Goal: Task Accomplishment & Management: Manage account settings

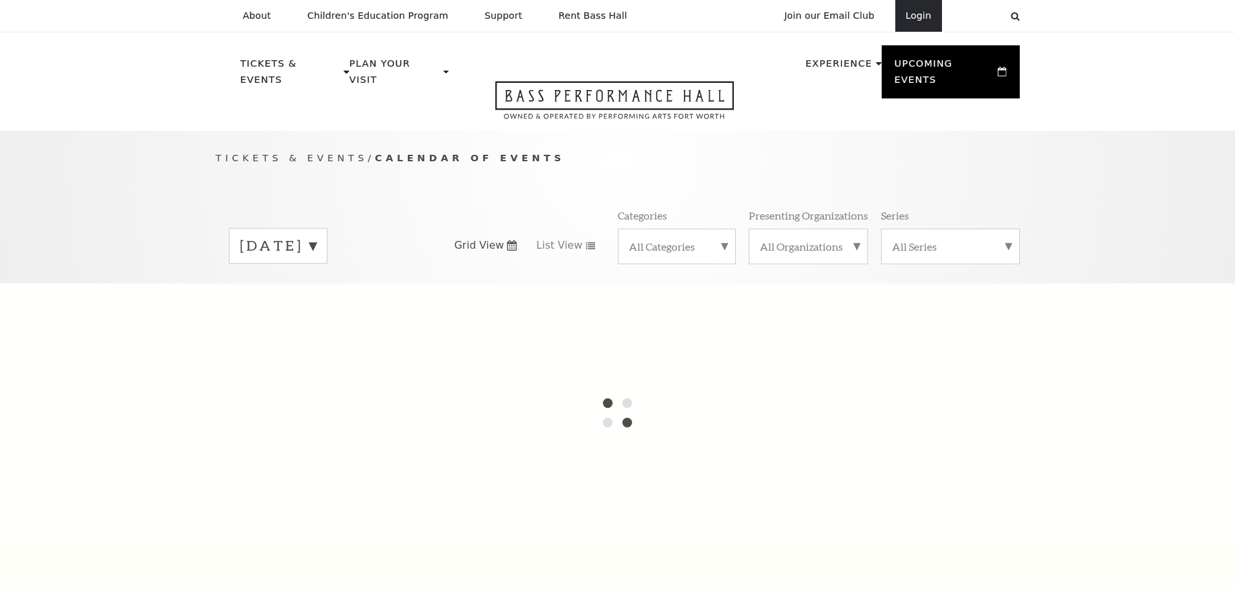
click at [929, 19] on link "Login" at bounding box center [918, 16] width 47 height 32
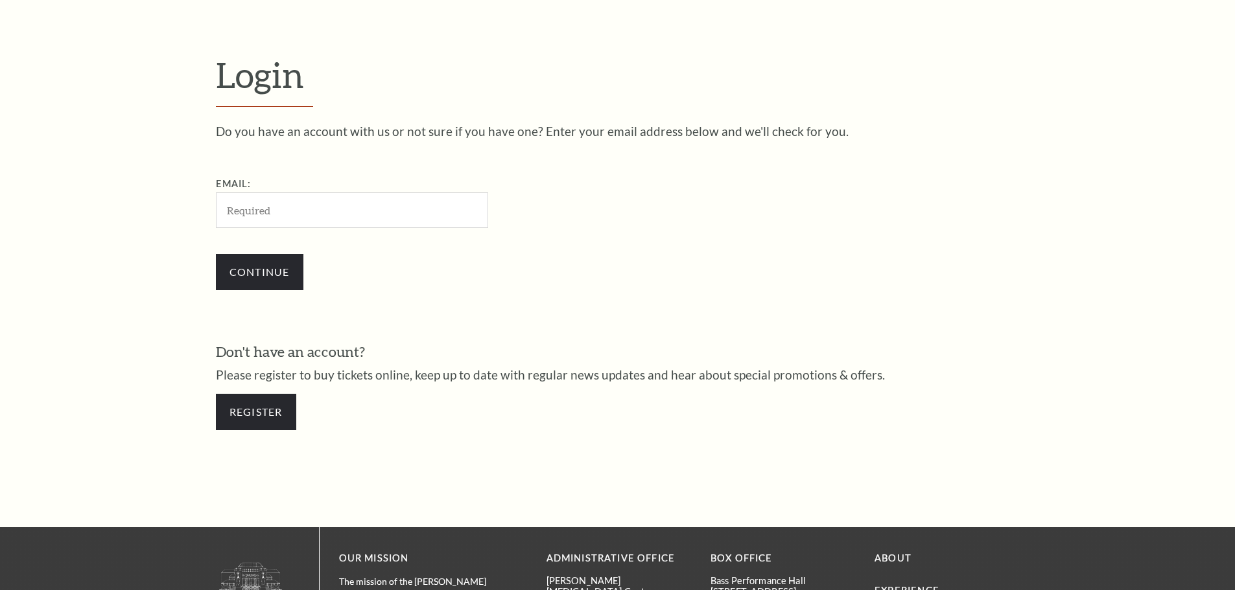
scroll to position [434, 0]
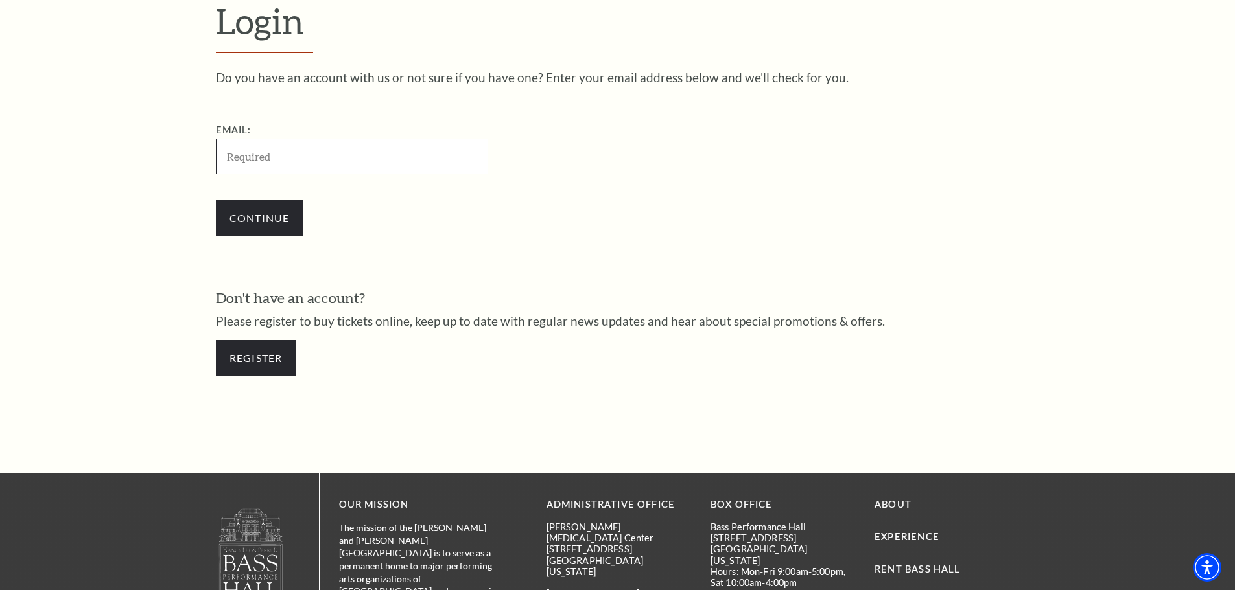
drag, startPoint x: 292, startPoint y: 161, endPoint x: 284, endPoint y: 168, distance: 10.5
click at [292, 161] on input "Email:" at bounding box center [352, 157] width 272 height 36
paste input "[EMAIL_ADDRESS][DOMAIN_NAME]"
type input "Plantmomma3716@gmail.com"
click at [259, 209] on input "Continue" at bounding box center [259, 218] width 87 height 36
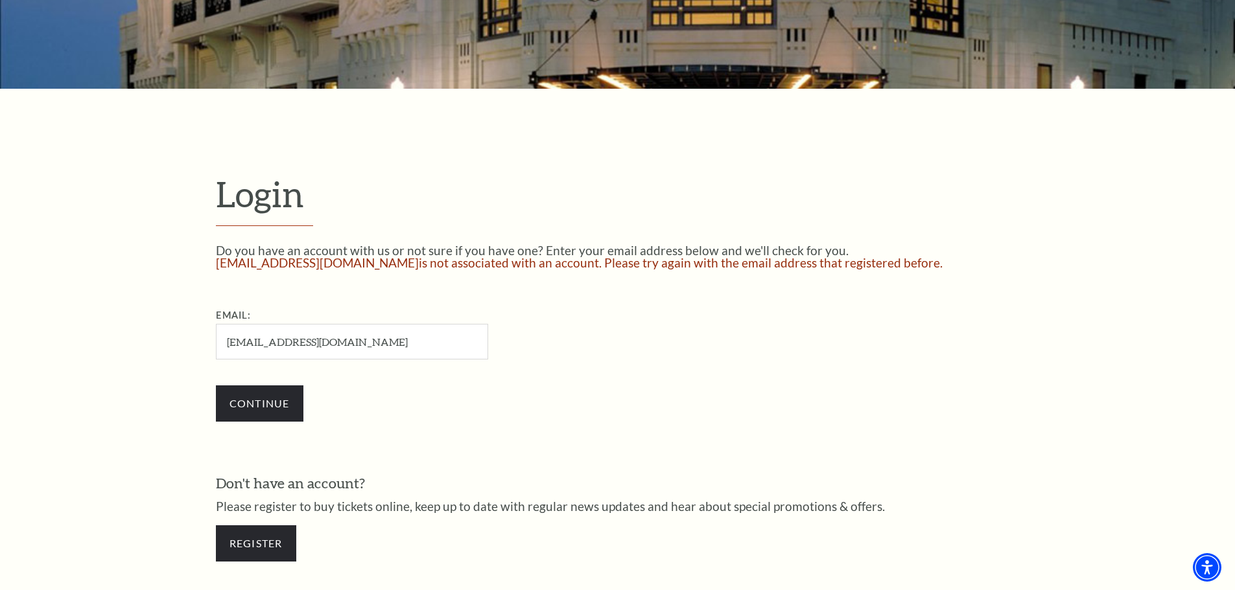
scroll to position [289, 0]
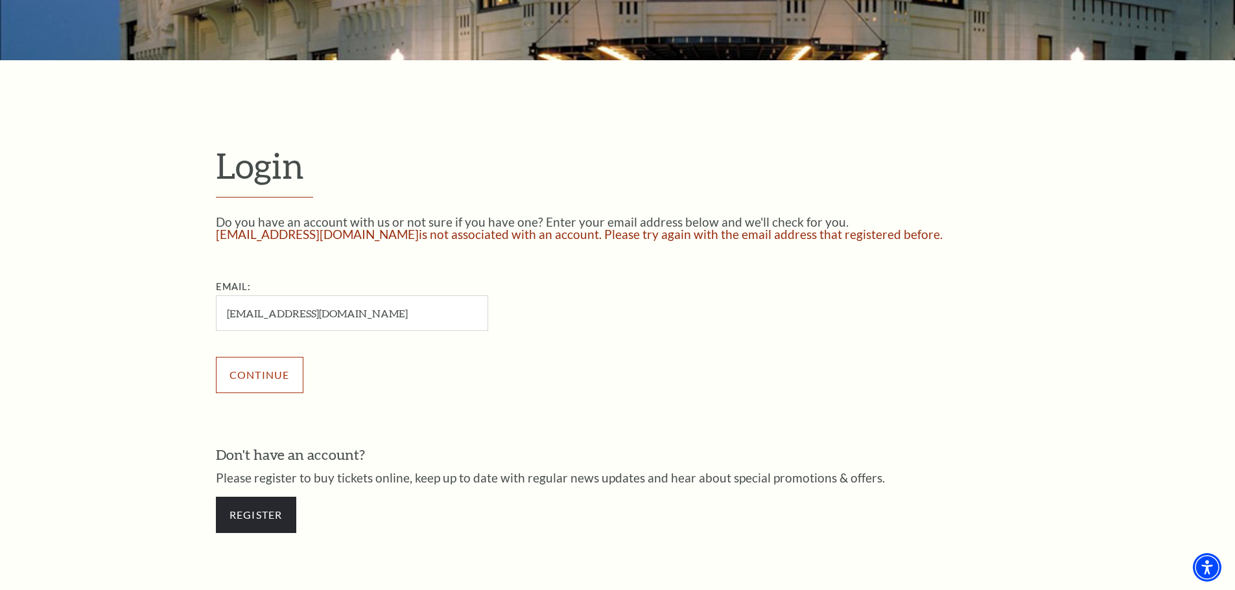
click at [261, 377] on input "Continue" at bounding box center [259, 375] width 87 height 36
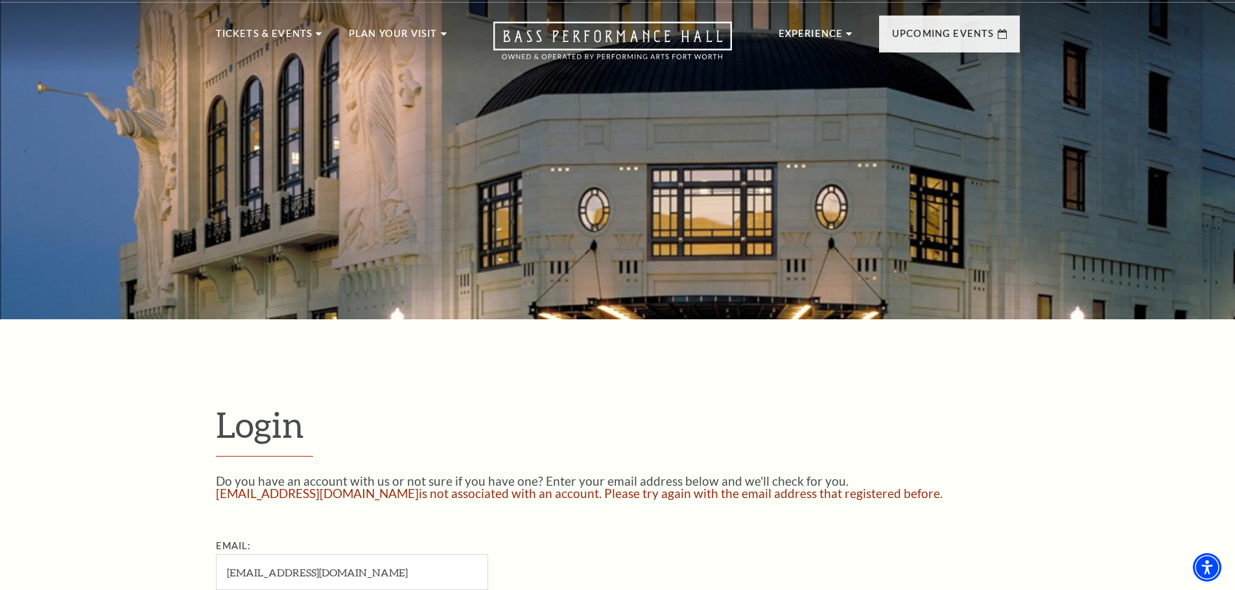
click at [266, 564] on input "[EMAIL_ADDRESS][DOMAIN_NAME]" at bounding box center [352, 573] width 272 height 36
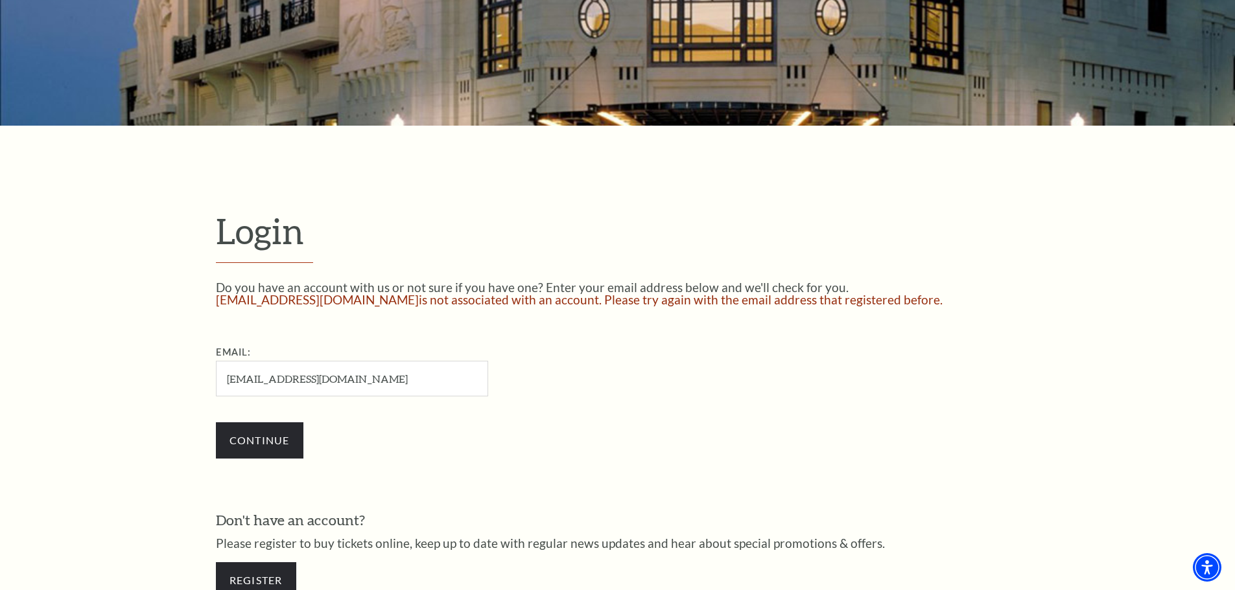
scroll to position [224, 0]
click at [380, 382] on input "Plantmomma3716@gmail.com" at bounding box center [352, 378] width 272 height 36
type input "Plantmomma3716@gmail.co"
click at [245, 439] on input "Continue" at bounding box center [259, 440] width 87 height 36
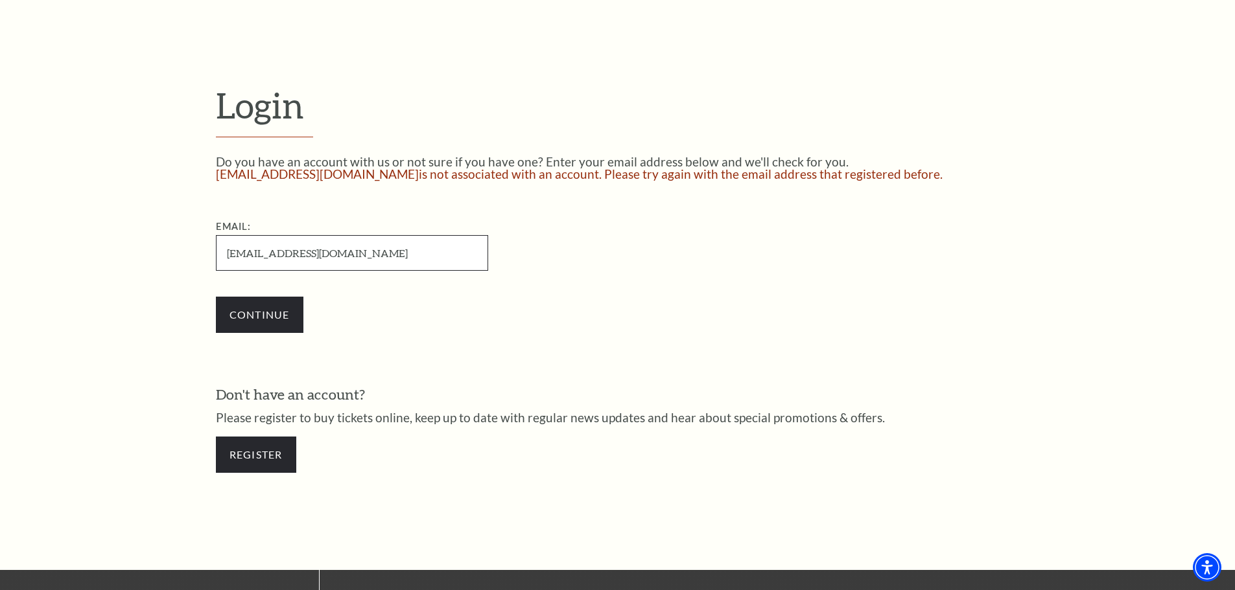
scroll to position [354, 0]
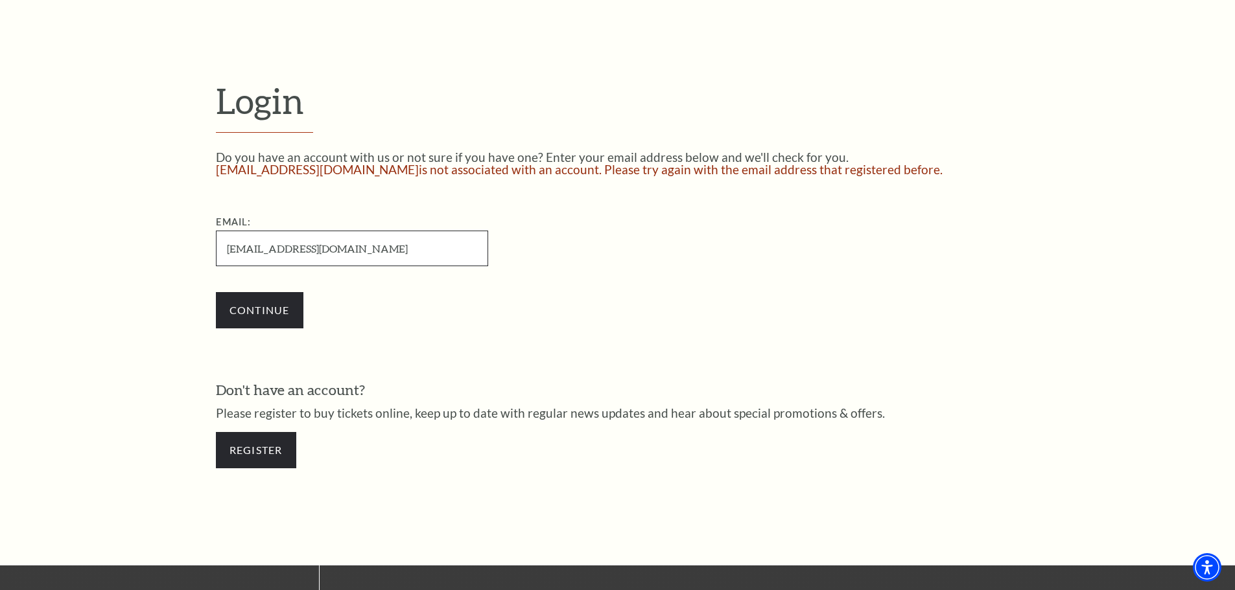
click at [371, 257] on input "Plantmomma3716@gmail.co" at bounding box center [352, 249] width 272 height 36
type input "[EMAIL_ADDRESS][DOMAIN_NAME]"
click at [249, 309] on input "Continue" at bounding box center [259, 310] width 87 height 36
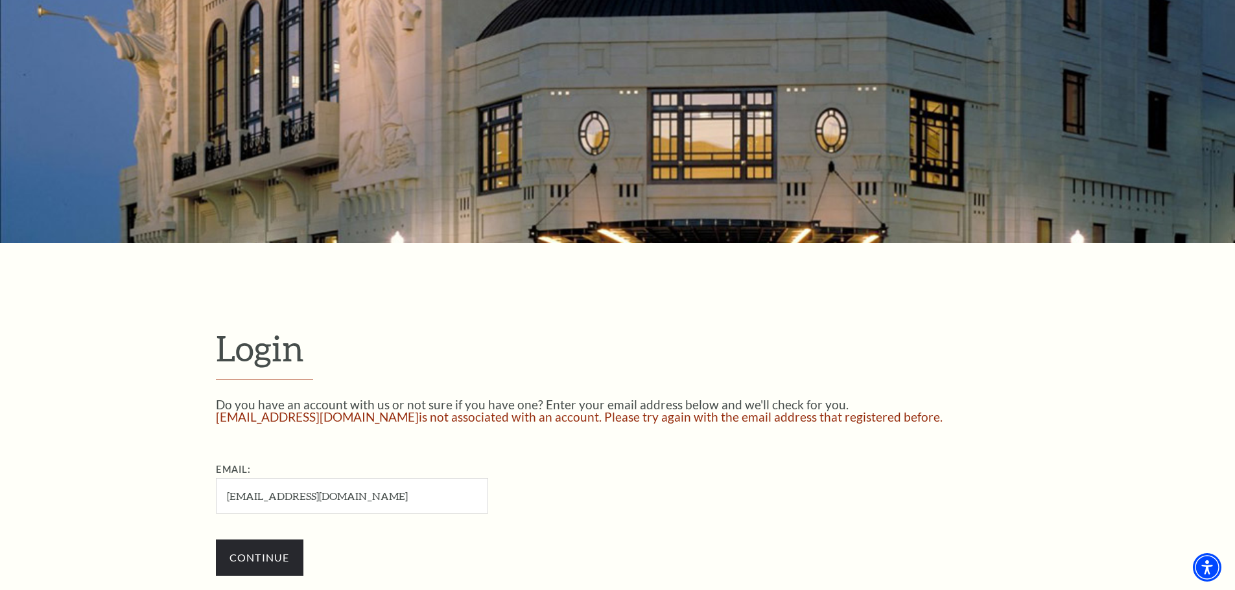
scroll to position [30, 0]
